Goal: Task Accomplishment & Management: Use online tool/utility

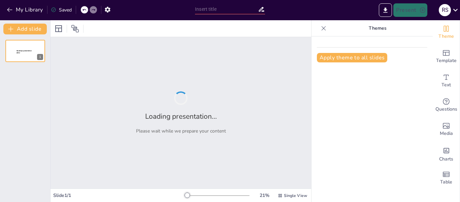
type input "FORMATO de TEXTO"
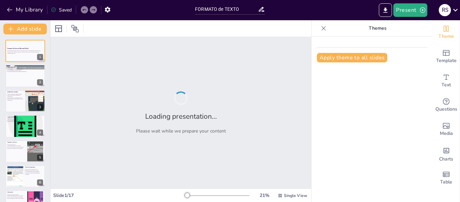
checkbox input "true"
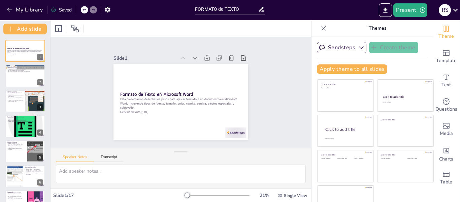
checkbox input "true"
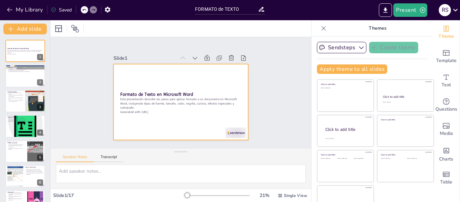
checkbox input "true"
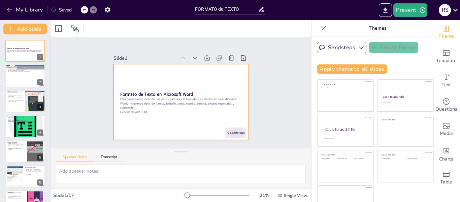
checkbox input "true"
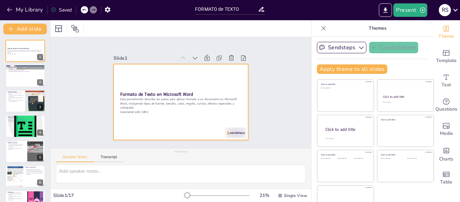
checkbox input "true"
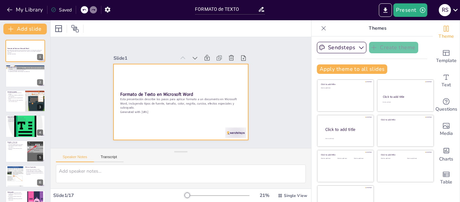
checkbox input "true"
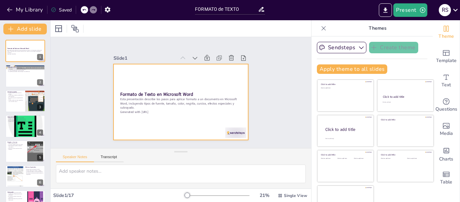
checkbox input "true"
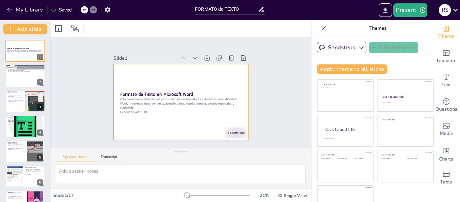
checkbox input "true"
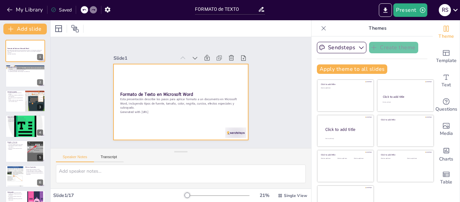
checkbox input "true"
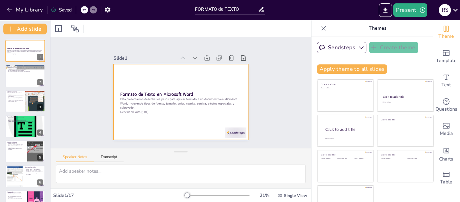
checkbox input "true"
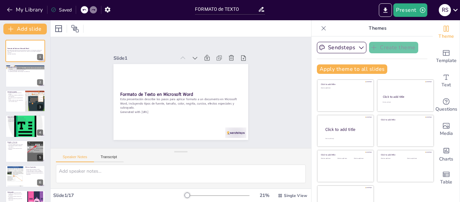
checkbox input "true"
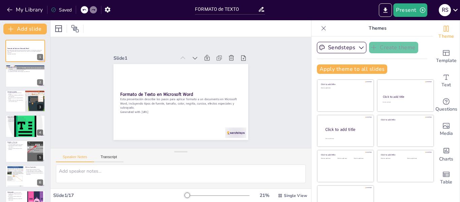
checkbox input "true"
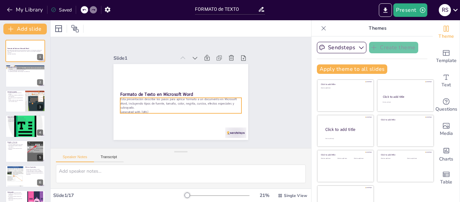
checkbox input "true"
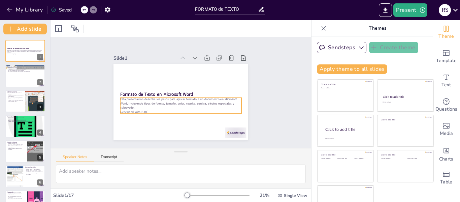
checkbox input "true"
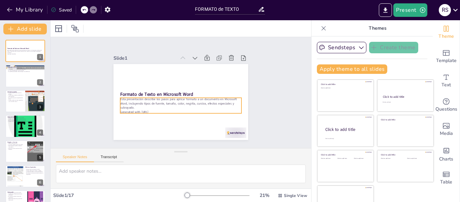
checkbox input "true"
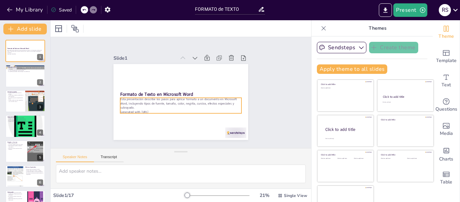
checkbox input "true"
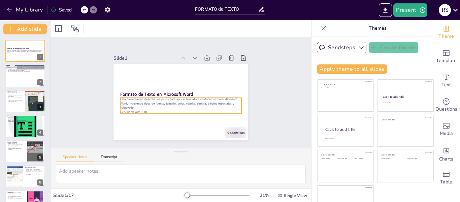
checkbox input "true"
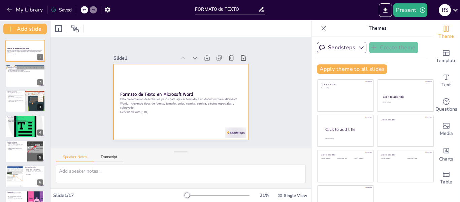
checkbox input "true"
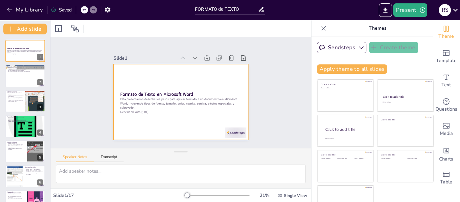
checkbox input "true"
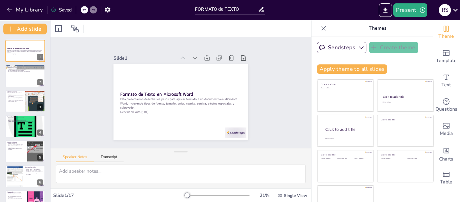
checkbox input "true"
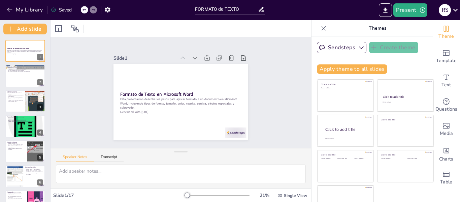
checkbox input "true"
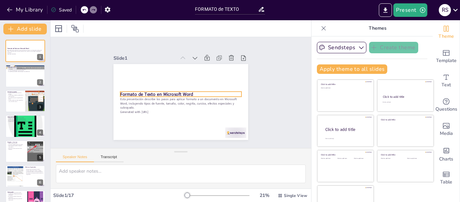
checkbox input "true"
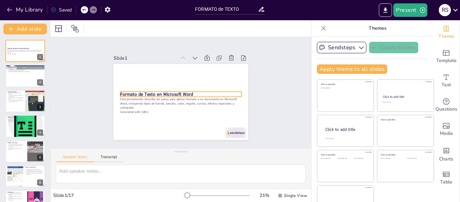
checkbox input "true"
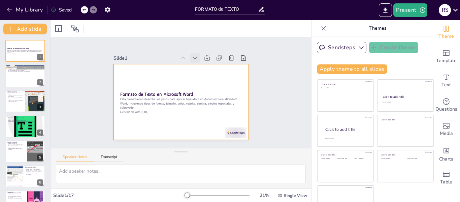
checkbox input "true"
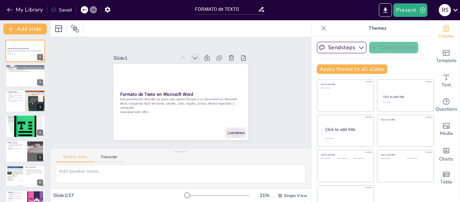
click at [192, 55] on icon at bounding box center [195, 58] width 7 height 7
checkbox input "true"
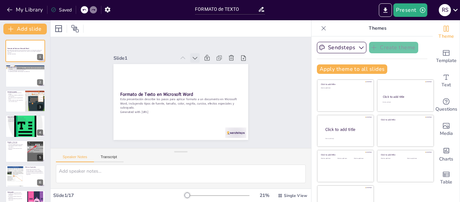
checkbox input "true"
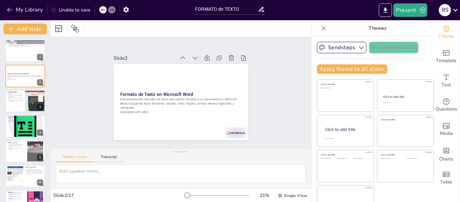
checkbox input "true"
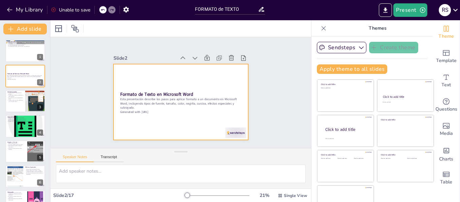
checkbox input "true"
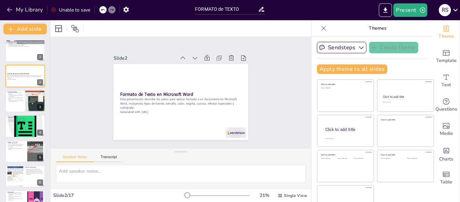
checkbox input "true"
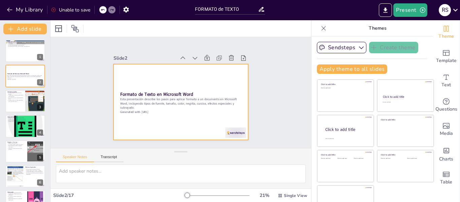
checkbox input "true"
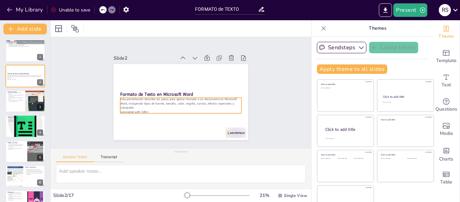
checkbox input "true"
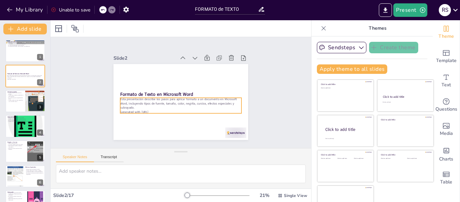
checkbox input "true"
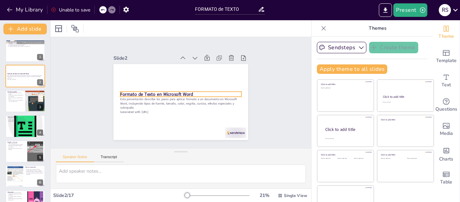
checkbox input "true"
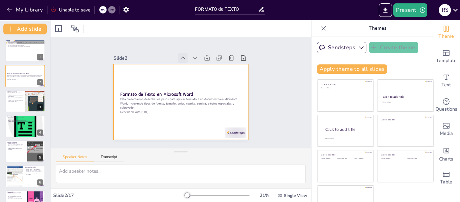
checkbox input "true"
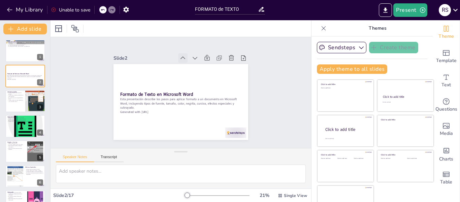
click at [180, 55] on icon at bounding box center [183, 58] width 7 height 7
checkbox input "true"
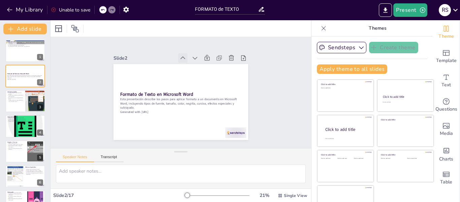
checkbox input "true"
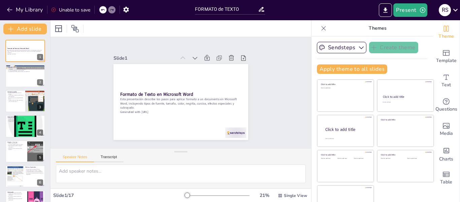
checkbox input "true"
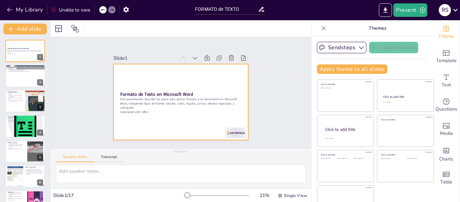
checkbox input "true"
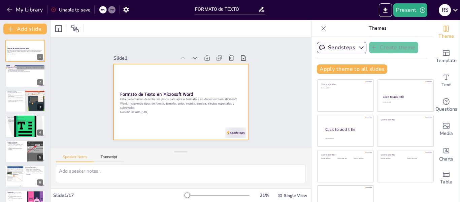
checkbox input "true"
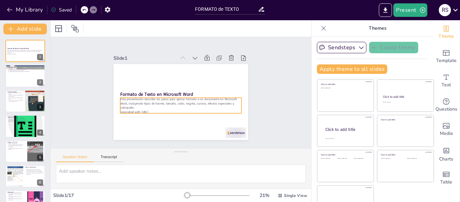
checkbox input "true"
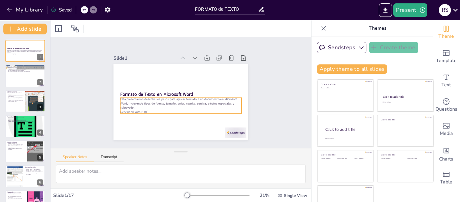
checkbox input "true"
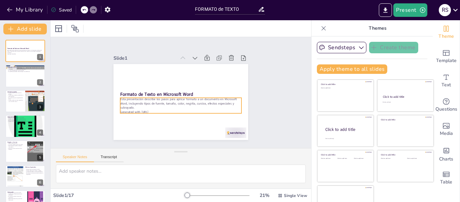
checkbox input "true"
click at [192, 55] on icon at bounding box center [195, 58] width 7 height 7
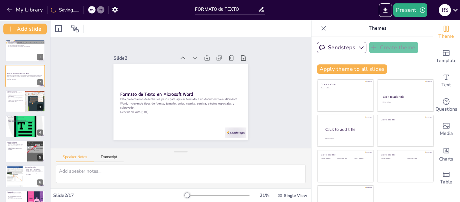
click at [192, 55] on icon at bounding box center [195, 58] width 7 height 7
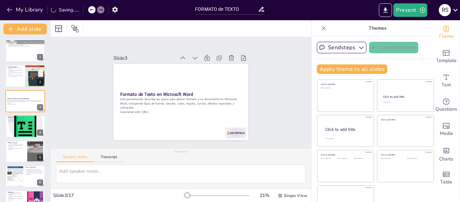
click at [195, 56] on icon at bounding box center [198, 59] width 7 height 7
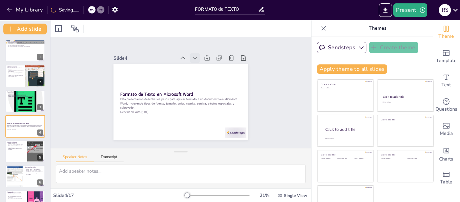
click at [195, 56] on icon at bounding box center [198, 59] width 7 height 7
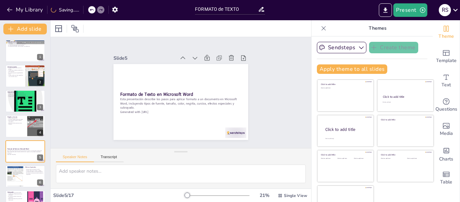
click at [192, 55] on icon at bounding box center [195, 58] width 7 height 7
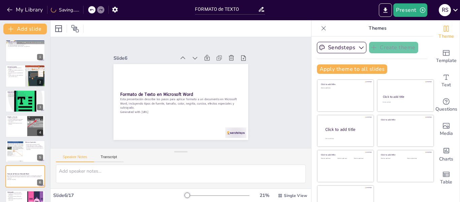
click at [192, 55] on icon at bounding box center [195, 58] width 7 height 7
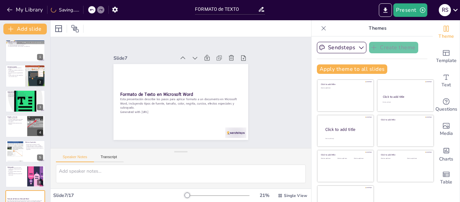
click at [195, 56] on icon at bounding box center [198, 59] width 7 height 7
click at [192, 55] on icon at bounding box center [195, 58] width 7 height 7
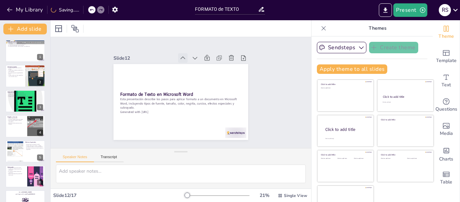
click at [183, 55] on icon at bounding box center [186, 58] width 7 height 7
click at [0, 0] on icon at bounding box center [0, 0] width 0 height 0
click at [183, 55] on icon at bounding box center [186, 58] width 7 height 7
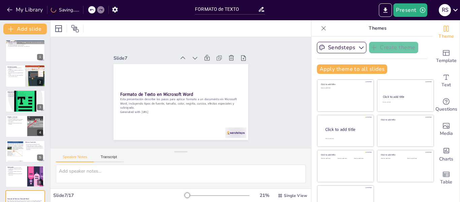
click at [183, 55] on icon at bounding box center [186, 58] width 7 height 7
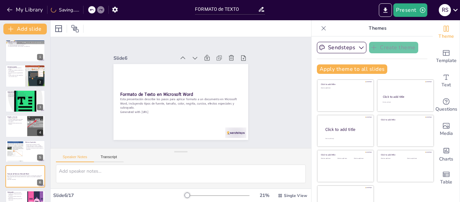
click at [186, 55] on icon at bounding box center [190, 59] width 8 height 8
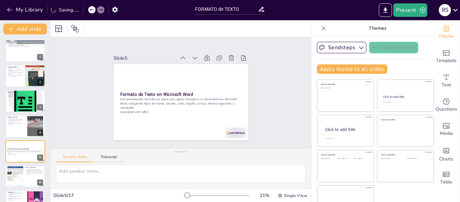
click at [180, 55] on icon at bounding box center [183, 58] width 7 height 7
click at [0, 0] on icon at bounding box center [0, 0] width 0 height 0
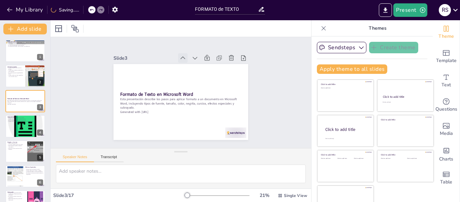
click at [180, 55] on icon at bounding box center [183, 58] width 7 height 7
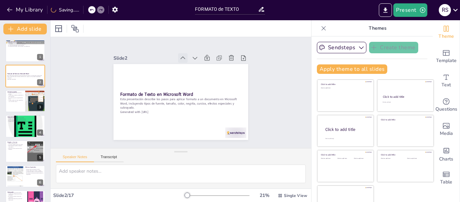
click at [181, 57] on icon at bounding box center [183, 58] width 5 height 3
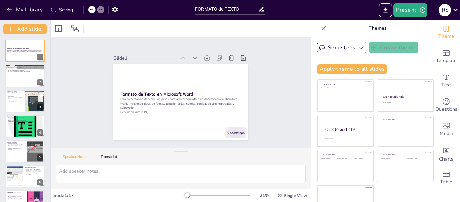
click at [180, 55] on icon at bounding box center [183, 58] width 7 height 7
click at [11, 79] on div at bounding box center [25, 76] width 40 height 23
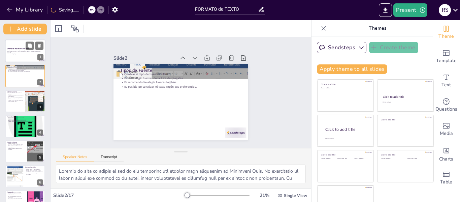
click at [20, 53] on p "Generated with [URL]" at bounding box center [25, 53] width 36 height 1
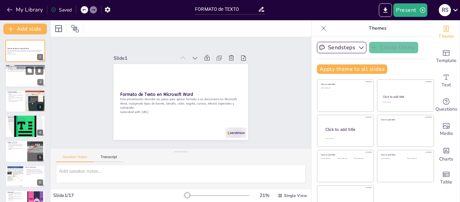
click at [13, 76] on div at bounding box center [25, 76] width 40 height 23
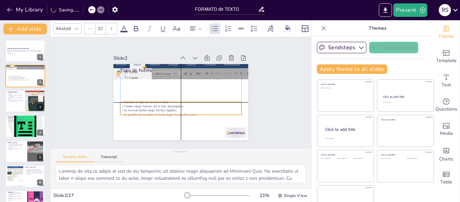
drag, startPoint x: 185, startPoint y: 83, endPoint x: 186, endPoint y: 111, distance: 27.3
click at [186, 111] on p "Es posible personalizar el texto según tus preferencias." at bounding box center [178, 114] width 121 height 17
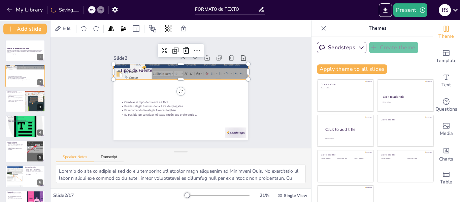
click at [158, 76] on div at bounding box center [181, 71] width 135 height 39
click at [159, 78] on div at bounding box center [185, 72] width 140 height 66
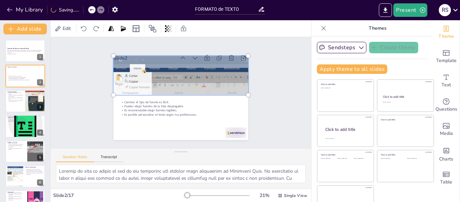
click at [216, 104] on p "Puedes elegir fuentes de la lista desplegable." at bounding box center [180, 106] width 121 height 4
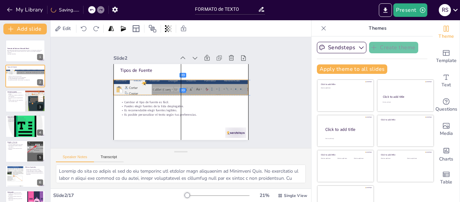
drag, startPoint x: 145, startPoint y: 79, endPoint x: 147, endPoint y: 89, distance: 9.6
click at [147, 89] on div at bounding box center [182, 87] width 138 height 53
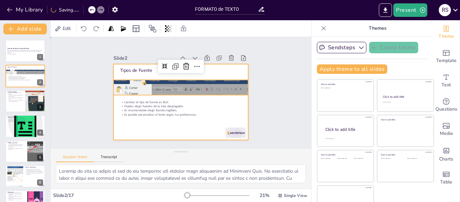
click at [154, 125] on div at bounding box center [180, 102] width 142 height 90
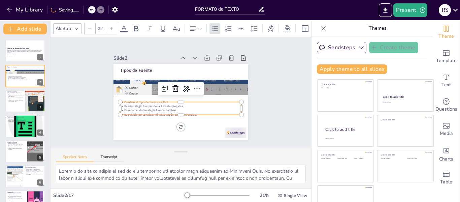
click at [210, 104] on p "Puedes elegir fuentes de la lista desplegable." at bounding box center [180, 106] width 121 height 4
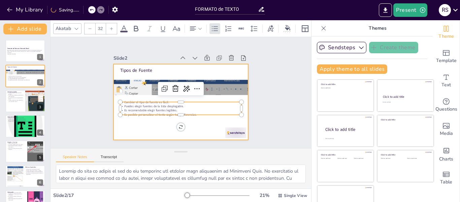
click at [195, 122] on div at bounding box center [181, 102] width 135 height 76
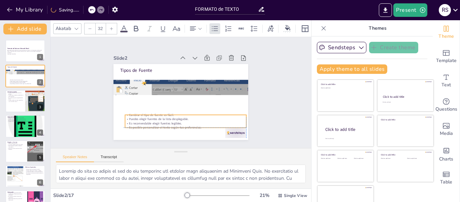
drag, startPoint x: 186, startPoint y: 106, endPoint x: 189, endPoint y: 121, distance: 15.5
click at [189, 121] on p "Es recomendable elegir fuentes legibles." at bounding box center [182, 123] width 121 height 17
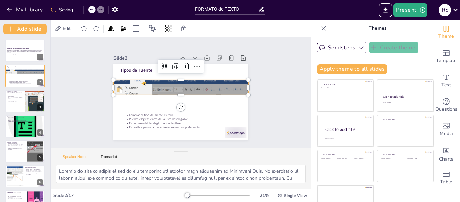
click at [150, 88] on div at bounding box center [182, 87] width 138 height 53
click at [175, 88] on div at bounding box center [182, 87] width 138 height 53
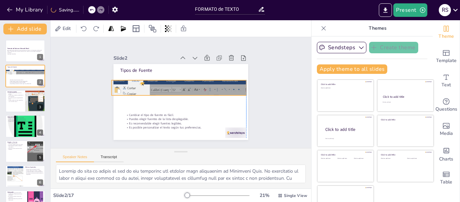
drag, startPoint x: 239, startPoint y: 86, endPoint x: 235, endPoint y: 86, distance: 3.4
click at [235, 86] on div at bounding box center [179, 87] width 135 height 39
drag, startPoint x: 239, startPoint y: 85, endPoint x: 225, endPoint y: 84, distance: 13.9
click at [231, 87] on div at bounding box center [233, 87] width 5 height 15
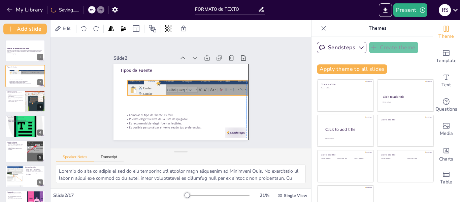
drag, startPoint x: 104, startPoint y: 85, endPoint x: 118, endPoint y: 85, distance: 13.5
click at [118, 85] on div "Slide 1 Formato de Texto en Microsoft Word Esta presentación describe los pasos…" at bounding box center [181, 92] width 182 height 112
drag, startPoint x: 241, startPoint y: 84, endPoint x: 228, endPoint y: 87, distance: 13.2
click at [236, 87] on div at bounding box center [238, 87] width 5 height 15
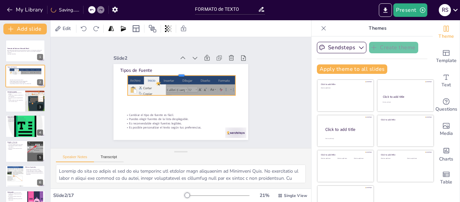
drag, startPoint x: 172, startPoint y: 78, endPoint x: 173, endPoint y: 73, distance: 4.8
click at [173, 73] on div at bounding box center [184, 73] width 108 height 17
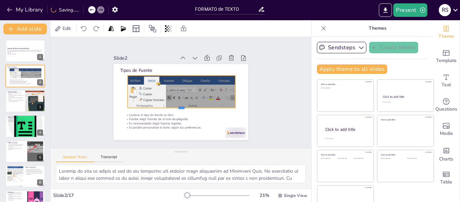
drag, startPoint x: 173, startPoint y: 93, endPoint x: 172, endPoint y: 105, distance: 12.5
click at [172, 108] on div at bounding box center [182, 110] width 108 height 5
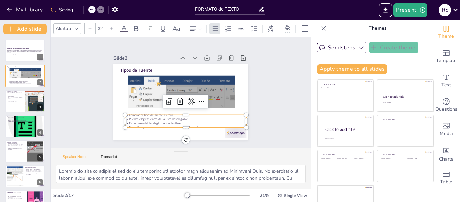
click at [155, 121] on p "Es recomendable elegir fuentes legibles." at bounding box center [185, 123] width 121 height 4
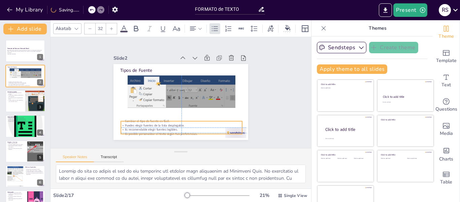
drag, startPoint x: 150, startPoint y: 116, endPoint x: 146, endPoint y: 123, distance: 8.0
click at [146, 123] on p "Puedes elegir fuentes de la lista desplegable." at bounding box center [181, 125] width 121 height 4
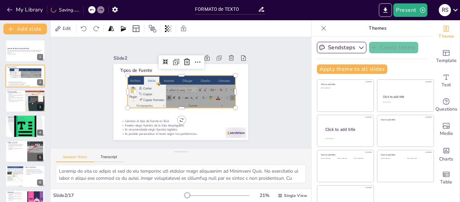
click at [165, 88] on div at bounding box center [195, 90] width 138 height 54
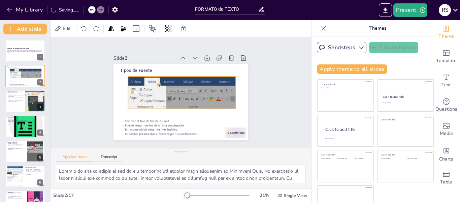
click at [173, 106] on div at bounding box center [195, 88] width 135 height 39
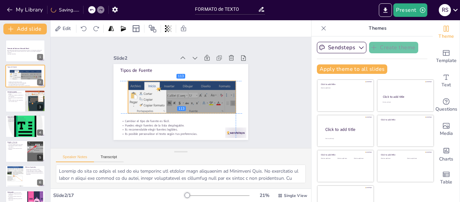
drag, startPoint x: 176, startPoint y: 105, endPoint x: 175, endPoint y: 110, distance: 4.4
click at [175, 110] on div at bounding box center [195, 96] width 140 height 67
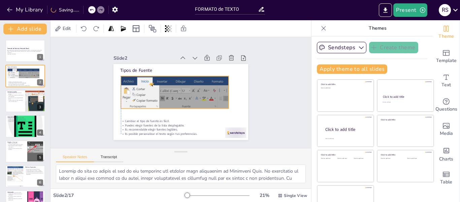
drag, startPoint x: 164, startPoint y: 91, endPoint x: 159, endPoint y: 86, distance: 6.9
click at [159, 86] on div at bounding box center [188, 88] width 135 height 39
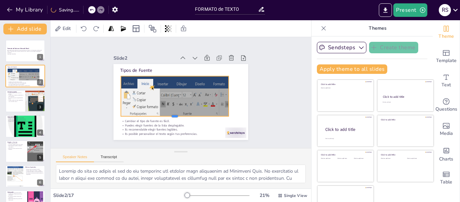
drag, startPoint x: 166, startPoint y: 106, endPoint x: 167, endPoint y: 114, distance: 7.8
click at [167, 116] on div at bounding box center [175, 118] width 108 height 5
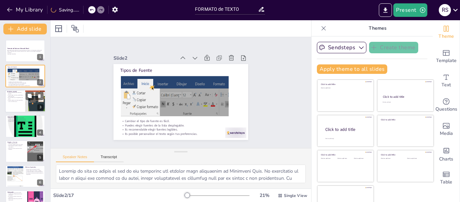
click at [22, 101] on p "Puedes resaltar secciones específicas con un tamaño mayor." at bounding box center [15, 100] width 16 height 2
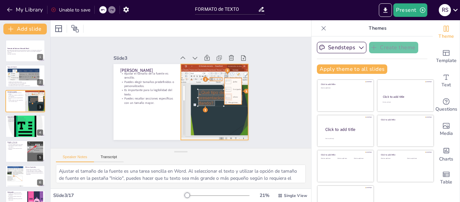
click at [189, 116] on div at bounding box center [213, 105] width 109 height 86
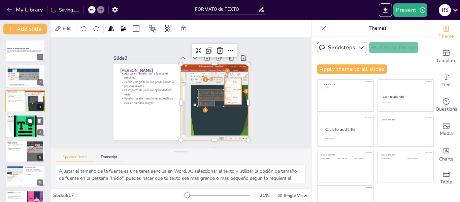
click at [24, 125] on div at bounding box center [25, 126] width 40 height 40
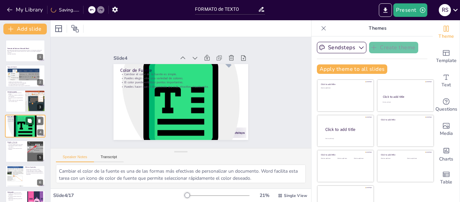
scroll to position [8, 0]
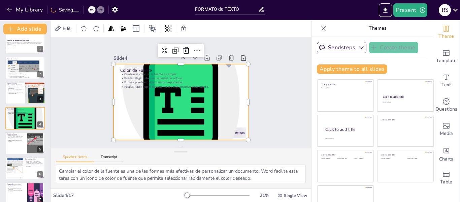
click at [180, 99] on div at bounding box center [181, 102] width 135 height 135
click at [178, 103] on div at bounding box center [181, 102] width 135 height 135
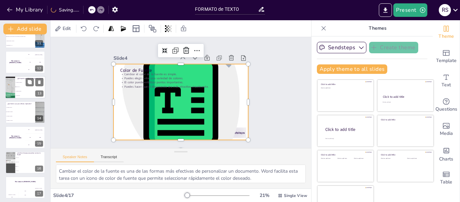
scroll to position [267, 0]
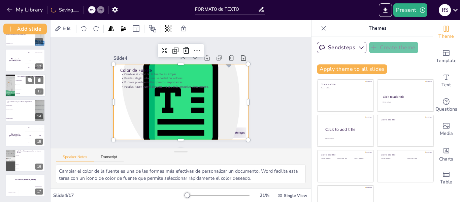
click at [24, 85] on span "El icono "U"." at bounding box center [30, 84] width 29 height 1
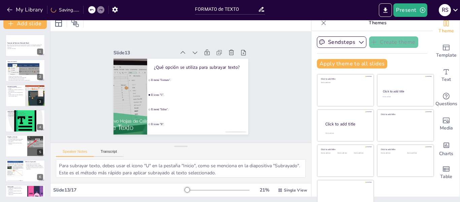
scroll to position [0, 0]
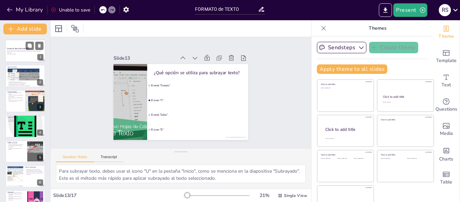
click at [18, 54] on p "Generated with [URL]" at bounding box center [25, 53] width 36 height 1
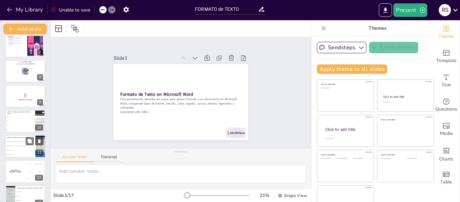
scroll to position [202, 0]
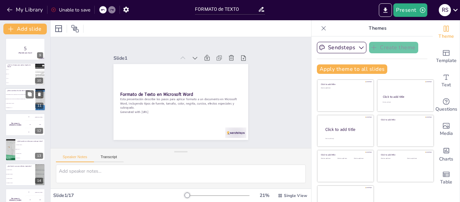
click at [24, 97] on li "Haciendo clic en el icono de color de fuente en la pestaña "Inicio"." at bounding box center [20, 99] width 30 height 4
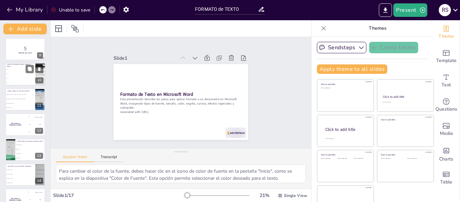
scroll to position [183, 0]
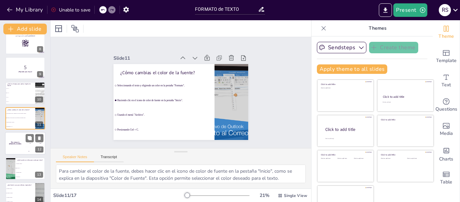
click at [23, 140] on div "The winner is [PERSON_NAME]" at bounding box center [15, 143] width 20 height 23
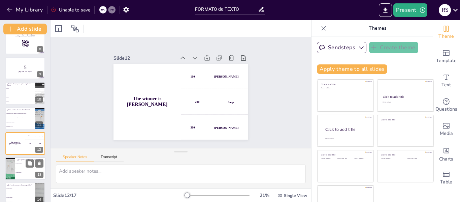
scroll to position [209, 0]
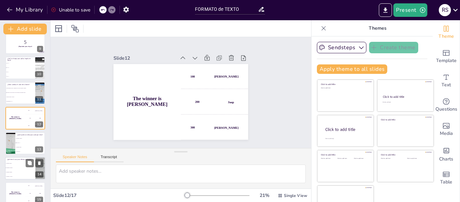
click at [20, 167] on li "La pestaña "Formato"." at bounding box center [20, 167] width 30 height 4
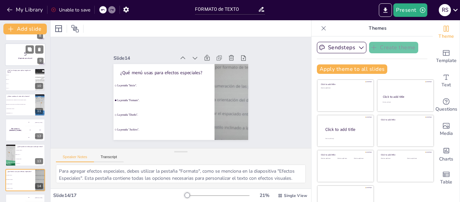
scroll to position [165, 0]
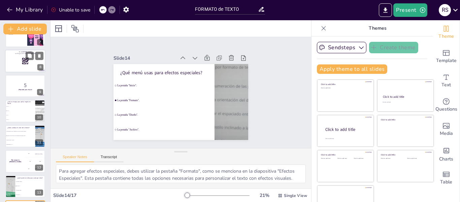
click at [14, 60] on div at bounding box center [25, 61] width 40 height 23
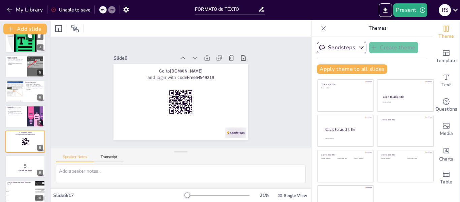
scroll to position [74, 0]
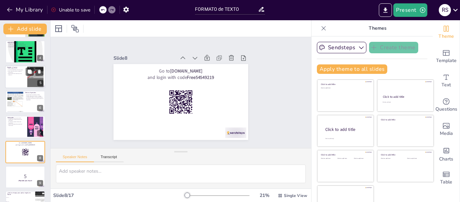
click at [14, 83] on div at bounding box center [25, 76] width 40 height 23
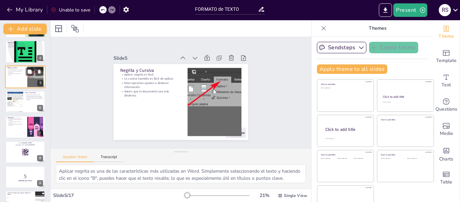
scroll to position [33, 0]
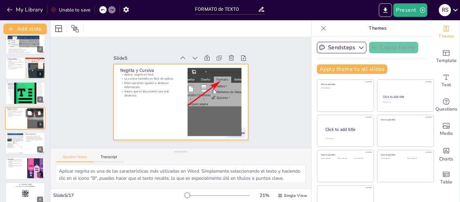
click at [17, 121] on div at bounding box center [25, 118] width 40 height 23
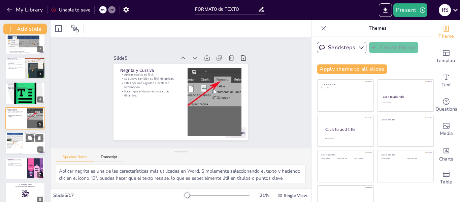
click at [18, 151] on div at bounding box center [14, 143] width 27 height 21
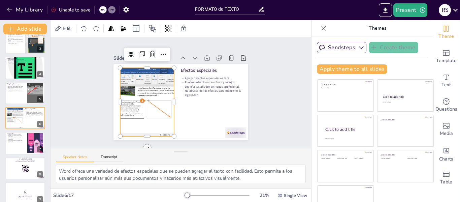
click at [113, 114] on div at bounding box center [147, 102] width 91 height 68
click at [125, 112] on div at bounding box center [147, 99] width 98 height 78
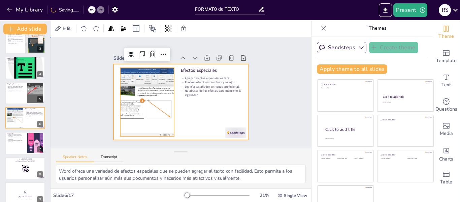
click at [201, 112] on div at bounding box center [181, 102] width 135 height 76
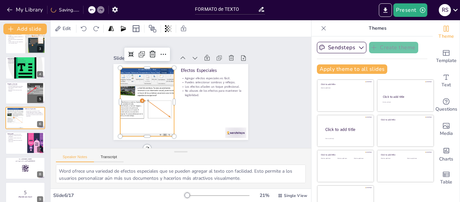
click at [158, 81] on div at bounding box center [147, 102] width 91 height 68
click at [139, 77] on div at bounding box center [147, 102] width 91 height 68
click at [141, 79] on div at bounding box center [147, 102] width 91 height 68
click at [150, 79] on div at bounding box center [147, 99] width 98 height 78
click at [153, 79] on div at bounding box center [147, 102] width 91 height 68
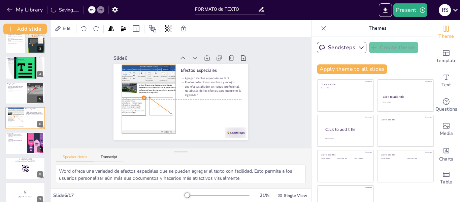
drag, startPoint x: 166, startPoint y: 100, endPoint x: 168, endPoint y: 97, distance: 3.5
click at [168, 97] on div at bounding box center [148, 99] width 91 height 68
drag, startPoint x: 169, startPoint y: 95, endPoint x: 169, endPoint y: 101, distance: 6.1
click at [182, 97] on div at bounding box center [184, 99] width 5 height 68
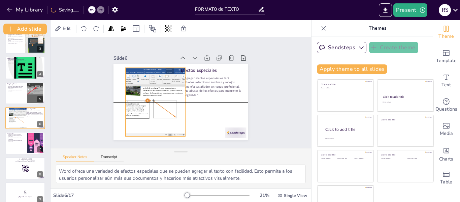
drag, startPoint x: 115, startPoint y: 96, endPoint x: 119, endPoint y: 97, distance: 3.8
click at [119, 97] on div at bounding box center [152, 102] width 91 height 68
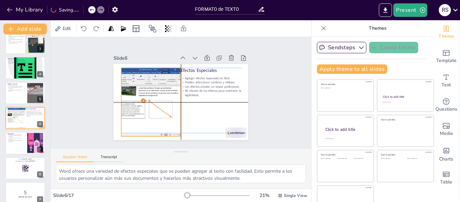
drag, startPoint x: 133, startPoint y: 68, endPoint x: 129, endPoint y: 65, distance: 4.9
click at [129, 64] on div "Efectos Especiales Agregar efectos especiales es fácil. Puedes seleccionar somb…" at bounding box center [181, 64] width 135 height 0
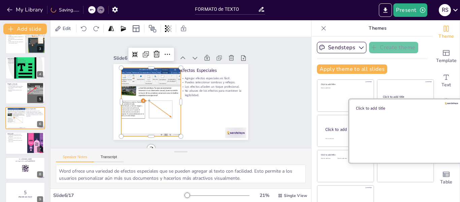
click at [413, 141] on div at bounding box center [405, 131] width 113 height 64
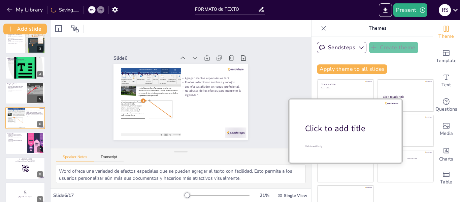
click at [328, 131] on div "Click to add title" at bounding box center [348, 128] width 86 height 11
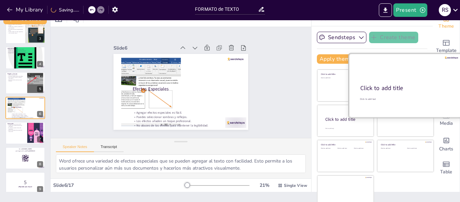
scroll to position [16, 0]
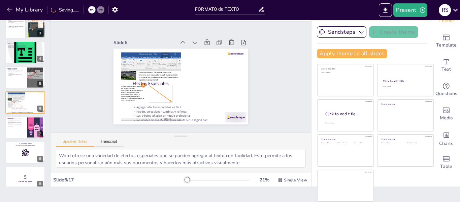
click at [261, 74] on div "Slide 1 Formato de Texto en Microsoft Word Esta presentación describe los pasos…" at bounding box center [181, 77] width 261 height 111
click at [18, 132] on div at bounding box center [25, 127] width 40 height 23
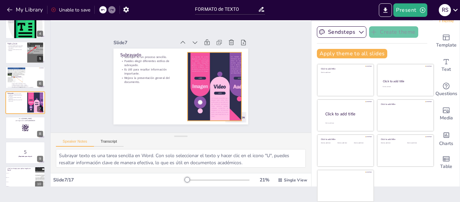
click at [213, 91] on div at bounding box center [214, 90] width 128 height 81
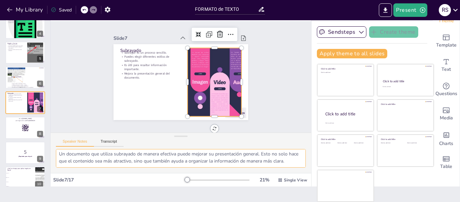
scroll to position [58, 0]
drag, startPoint x: 157, startPoint y: 156, endPoint x: 191, endPoint y: 162, distance: 34.6
click at [191, 162] on textarea "Subrayar texto es una tarea sencilla en Word. Con solo seleccionar el texto y h…" at bounding box center [181, 158] width 250 height 19
